Goal: Transaction & Acquisition: Purchase product/service

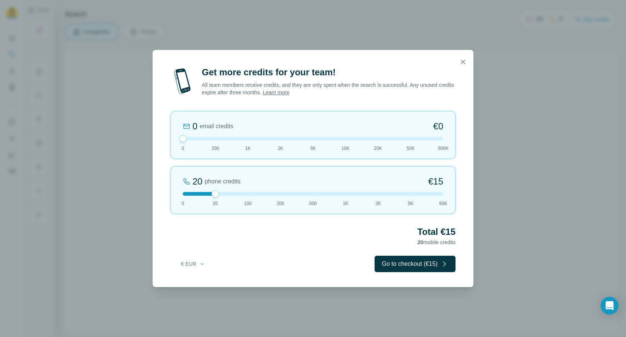
drag, startPoint x: 216, startPoint y: 141, endPoint x: 145, endPoint y: 141, distance: 71.3
click at [145, 141] on div "Get more credits for your team! All team members receive credits, and they are …" at bounding box center [313, 168] width 626 height 337
click at [193, 264] on button "€ EUR" at bounding box center [193, 263] width 35 height 13
click at [196, 285] on div "$ USD" at bounding box center [208, 280] width 72 height 13
click at [410, 268] on button "Go to checkout ($15)" at bounding box center [415, 264] width 81 height 16
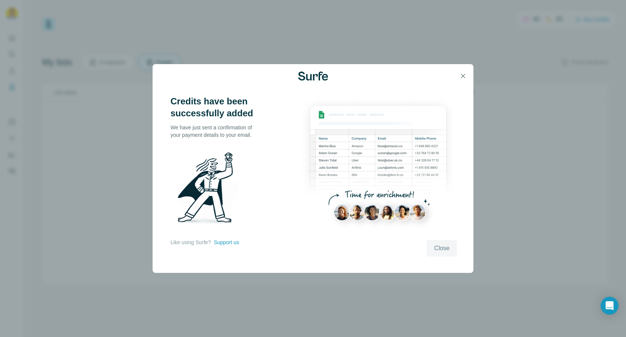
click at [436, 251] on span "Close" at bounding box center [441, 248] width 15 height 9
